Goal: Task Accomplishment & Management: Use online tool/utility

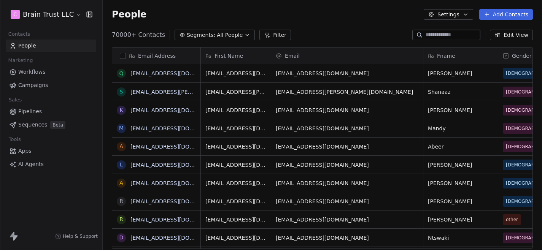
scroll to position [220, 439]
click at [61, 18] on html "C Brain Trust LLC Contacts People Marketing Workflows Campaigns Sales Pipelines…" at bounding box center [271, 125] width 542 height 250
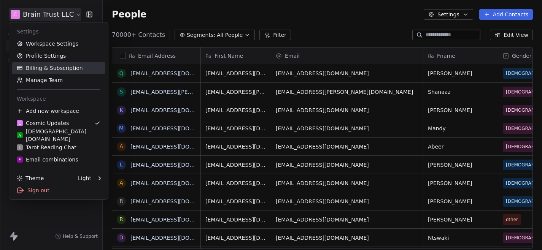
click at [54, 70] on link "Billing & Subscription" at bounding box center [58, 68] width 93 height 12
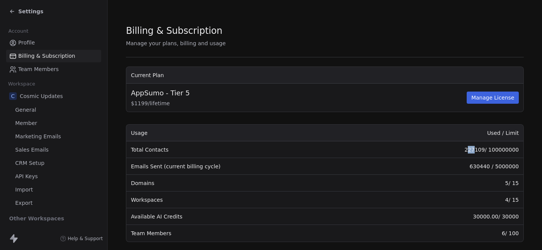
drag, startPoint x: 470, startPoint y: 150, endPoint x: 476, endPoint y: 150, distance: 6.1
click at [476, 150] on td "227109 / 100000000" at bounding box center [445, 149] width 155 height 17
click at [484, 151] on td "227109 / 100000000" at bounding box center [445, 149] width 155 height 17
drag, startPoint x: 484, startPoint y: 150, endPoint x: 466, endPoint y: 149, distance: 18.3
click at [466, 149] on td "227109 / 100000000" at bounding box center [445, 149] width 155 height 17
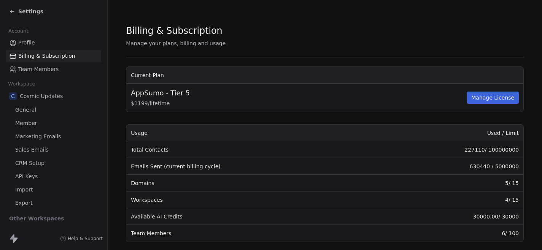
click at [32, 11] on span "Settings" at bounding box center [30, 12] width 25 height 8
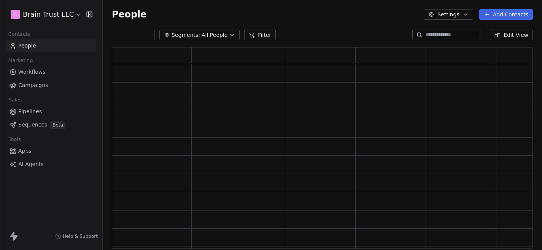
scroll to position [202, 421]
click at [45, 73] on link "Workflows" at bounding box center [51, 72] width 90 height 13
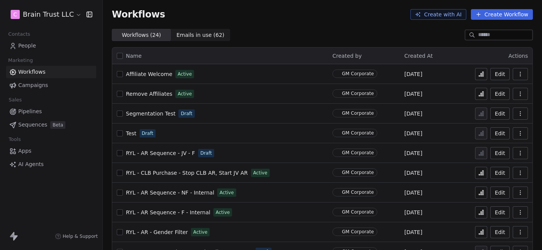
click at [288, 16] on div "Workflows Create with AI Create Workflow" at bounding box center [322, 14] width 421 height 11
click at [38, 87] on span "Campaigns" at bounding box center [33, 85] width 30 height 8
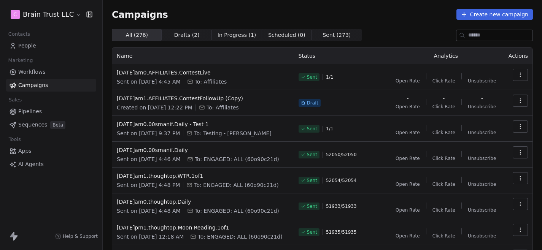
click at [214, 17] on div "Campaigns Create new campaign" at bounding box center [322, 14] width 421 height 11
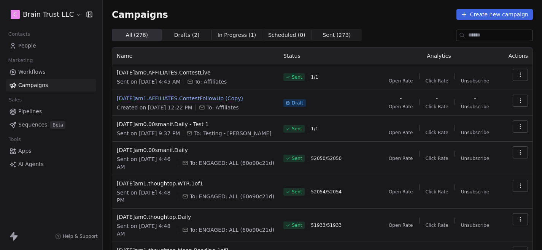
click at [205, 97] on span "[DATE]am1.AFFILIATES.ContestFollowUp (Copy)" at bounding box center [195, 99] width 157 height 8
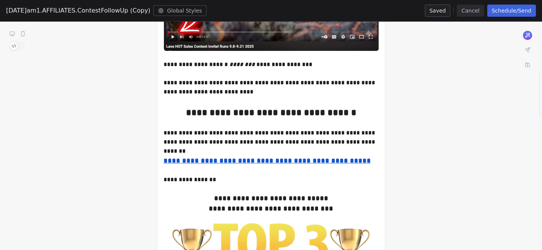
scroll to position [258, 0]
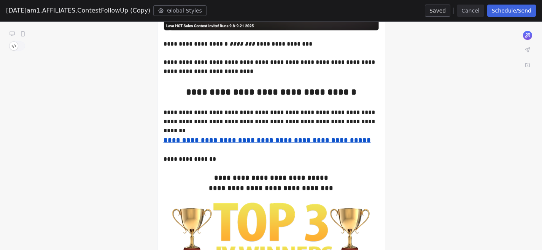
click at [473, 8] on button "Cancel" at bounding box center [469, 11] width 27 height 12
